Goal: Task Accomplishment & Management: Manage account settings

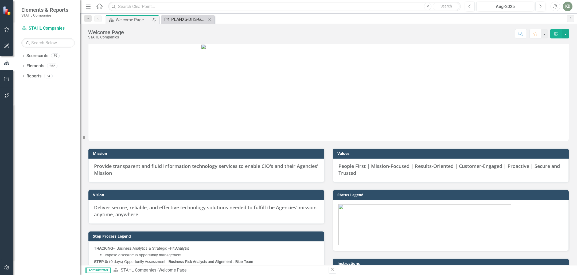
click at [192, 17] on div "PLANXS-DHS-GSA-247542 (Predictive Lake Analytics NextGen Exchange Services PLAN…" at bounding box center [188, 19] width 35 height 7
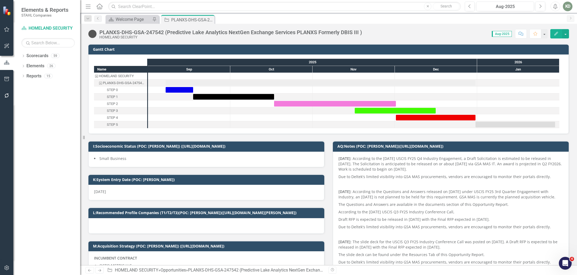
click at [365, 178] on p "Due to Deltek's limited visibility into GSA MAS procurements, vendors are encou…" at bounding box center [451, 176] width 225 height 7
click at [364, 178] on p "Due to Deltek's limited visibility into GSA MAS procurements, vendors are encou…" at bounding box center [451, 176] width 225 height 7
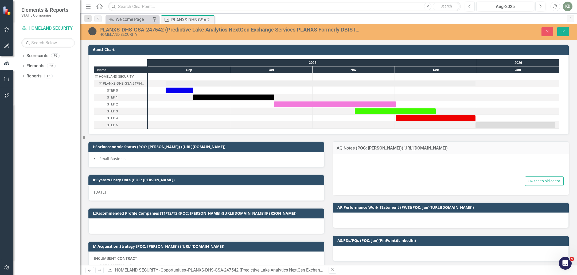
type textarea "<p><strong>[DATE]</strong> : According to the [DATE] USCIS FY25 Q4 Industry Eng…"
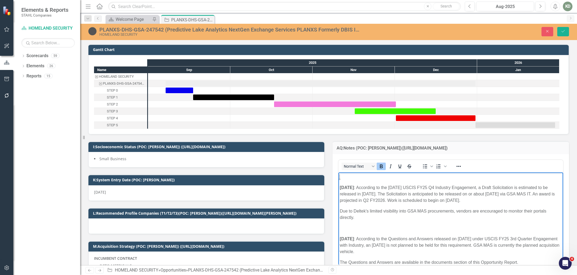
click at [366, 177] on p "Rich Text Area. Press ALT-0 for help." at bounding box center [451, 177] width 222 height 6
drag, startPoint x: 388, startPoint y: 179, endPoint x: 662, endPoint y: 350, distance: 322.8
click at [396, 179] on p "NO BID - No draft PWS" at bounding box center [451, 177] width 222 height 6
click at [568, 32] on button "Save" at bounding box center [564, 31] width 12 height 9
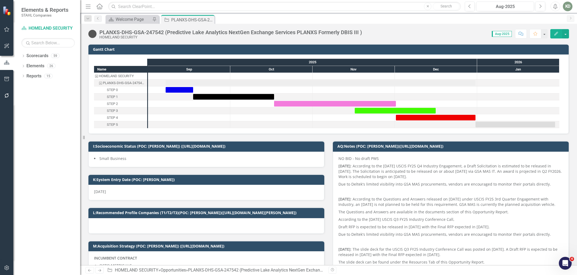
click at [192, 31] on div "PLANXS-DHS-GSA-247542 (Predictive Lake Analytics NextGen Exchange Services PLAN…" at bounding box center [230, 32] width 263 height 6
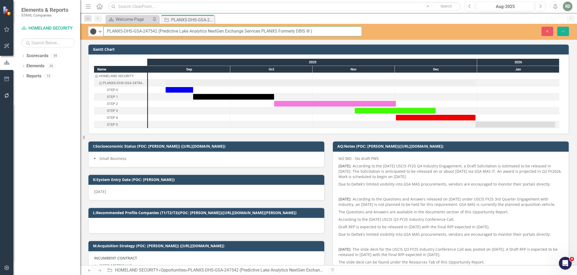
click at [192, 31] on input "PLANXS-DHS-GSA-247542 (Predictive Lake Analytics NextGen Exchange Services PLAN…" at bounding box center [232, 31] width 259 height 10
click at [426, 160] on p "NO BID - No draft PWS" at bounding box center [451, 159] width 225 height 6
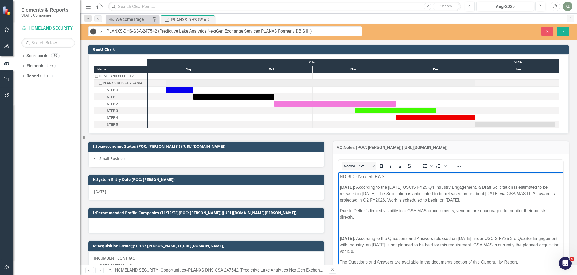
click at [409, 175] on p "NO BID - No draft PWS" at bounding box center [451, 177] width 222 height 6
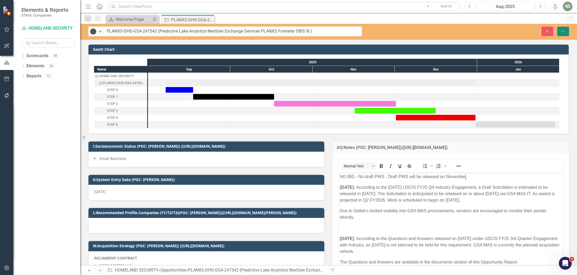
click at [563, 32] on icon "Save" at bounding box center [563, 31] width 5 height 4
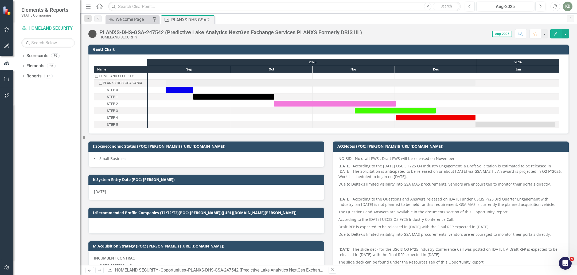
click at [92, 33] on img at bounding box center [92, 34] width 9 height 9
click at [91, 33] on img at bounding box center [92, 34] width 9 height 9
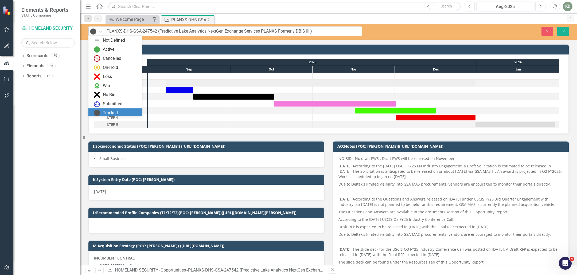
click at [94, 34] on img at bounding box center [93, 31] width 6 height 6
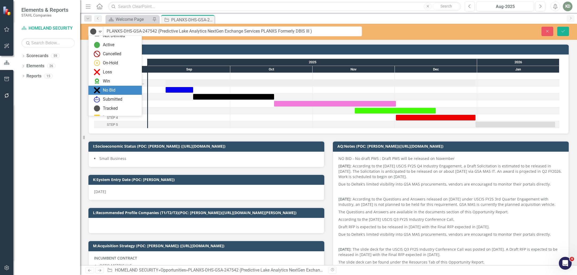
click at [116, 88] on div "No Bid" at bounding box center [116, 90] width 45 height 6
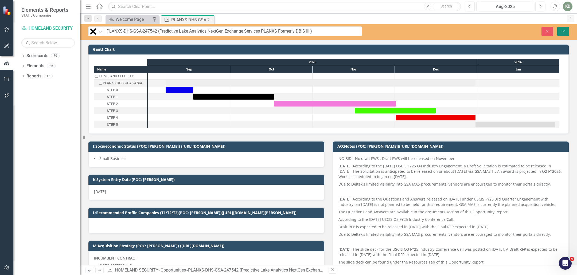
click at [569, 30] on button "Save" at bounding box center [564, 31] width 12 height 9
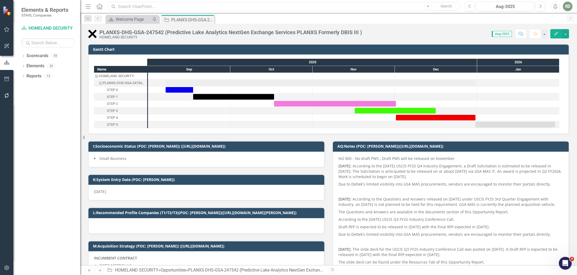
click at [208, 7] on input "text" at bounding box center [284, 6] width 353 height 9
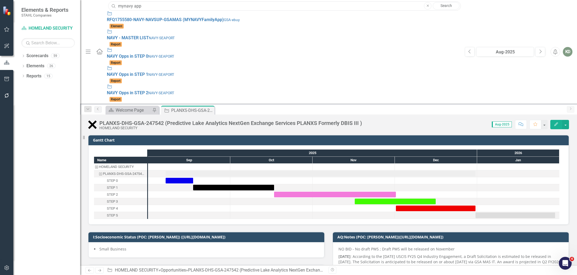
click at [203, 7] on input "mynavy app" at bounding box center [284, 5] width 353 height 9
type input "mynavy app"
click at [192, 16] on div "Opportunity RFQ1755580-NAVY-NAVSUP-GSAMAS ( MYNAVY Family App ) GSA-ebuy" at bounding box center [283, 17] width 353 height 12
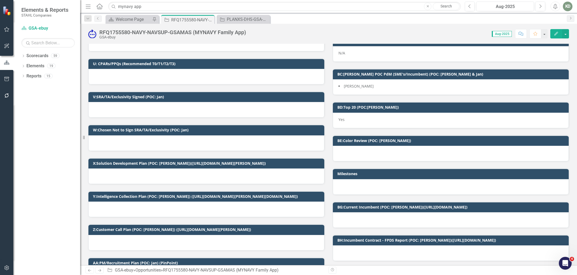
scroll to position [423, 0]
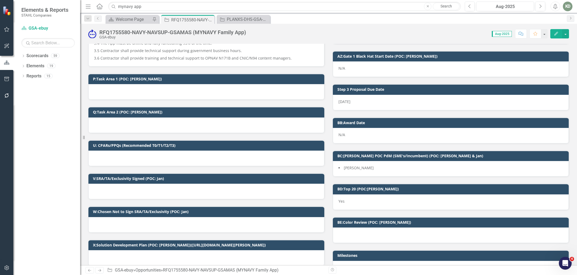
click at [228, 27] on div "RFQ1755580-NAVY-NAVSUP-GSAMAS (MYNAVY Family App) GSA-ebuy Score: N/A Aug-2025 …" at bounding box center [328, 32] width 497 height 16
click at [230, 30] on div "RFQ1755580-NAVY-NAVSUP-GSAMAS (MYNAVY Family App)" at bounding box center [172, 32] width 147 height 6
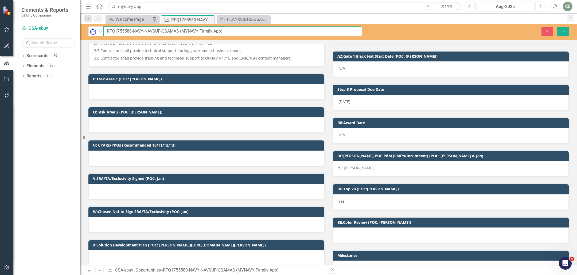
drag, startPoint x: 238, startPoint y: 32, endPoint x: 234, endPoint y: 33, distance: 3.6
click at [238, 32] on input "RFQ1755580-NAVY-NAVSUP-GSAMAS (MYNAVY Family App)" at bounding box center [232, 31] width 259 height 10
drag, startPoint x: 221, startPoint y: 32, endPoint x: 174, endPoint y: 0, distance: 57.1
click at [182, 26] on input "RFQ1755580-NAVY-NAVSUP-GSAMAS (MYNAVY Family App)" at bounding box center [232, 31] width 259 height 10
drag, startPoint x: 171, startPoint y: 35, endPoint x: 186, endPoint y: 34, distance: 15.5
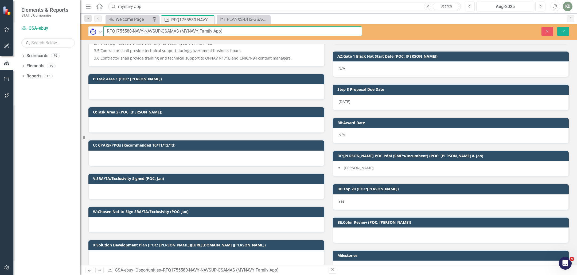
click at [172, 35] on input "RFQ1755580-NAVY-NAVSUP-GSAMAS (MYNAVY Family App)" at bounding box center [232, 31] width 259 height 10
drag, startPoint x: 182, startPoint y: 32, endPoint x: 221, endPoint y: 33, distance: 38.5
click at [221, 33] on input "RFQ1755580-NAVY-NAVSUP-GSAMAS (MYNAVY Family App)" at bounding box center [232, 31] width 259 height 10
click at [117, 30] on input "RFQ1755580-NAVY-NAVSUP-GSAMAS (MYNAVY Family App)" at bounding box center [232, 31] width 259 height 10
